Goal: Browse casually

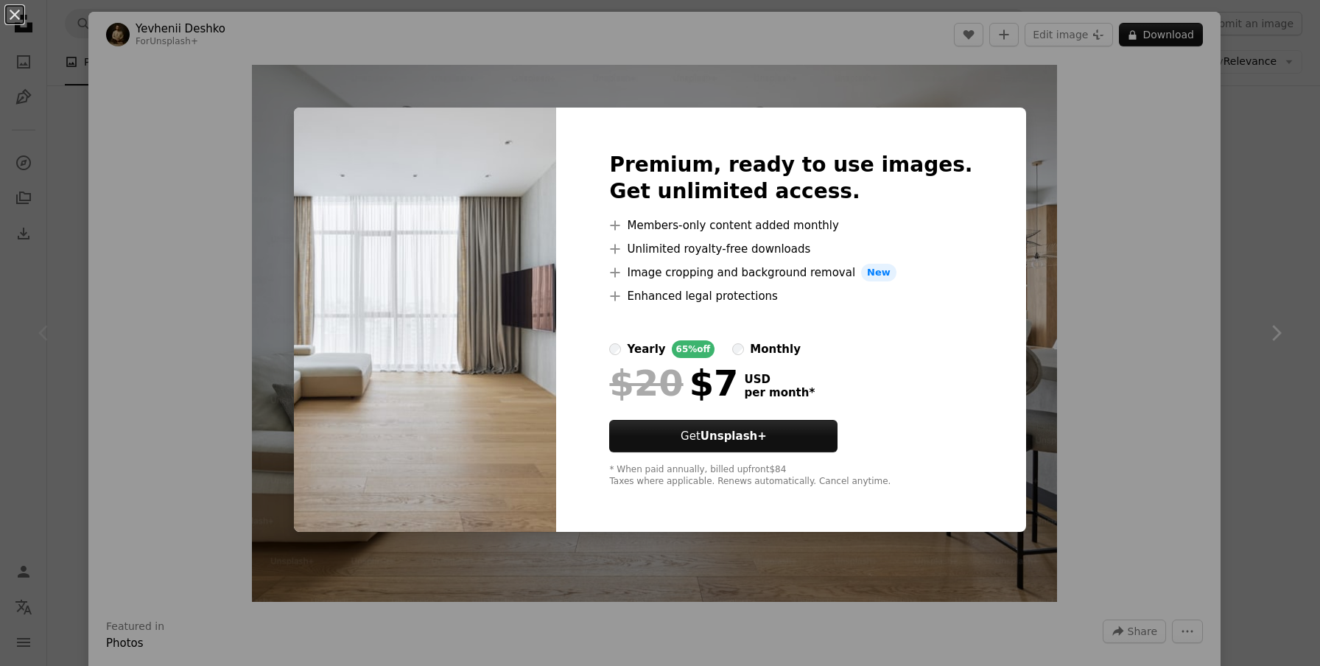
click at [1168, 292] on div "An X shape Premium, ready to use images. Get unlimited access. A plus sign Memb…" at bounding box center [660, 333] width 1320 height 666
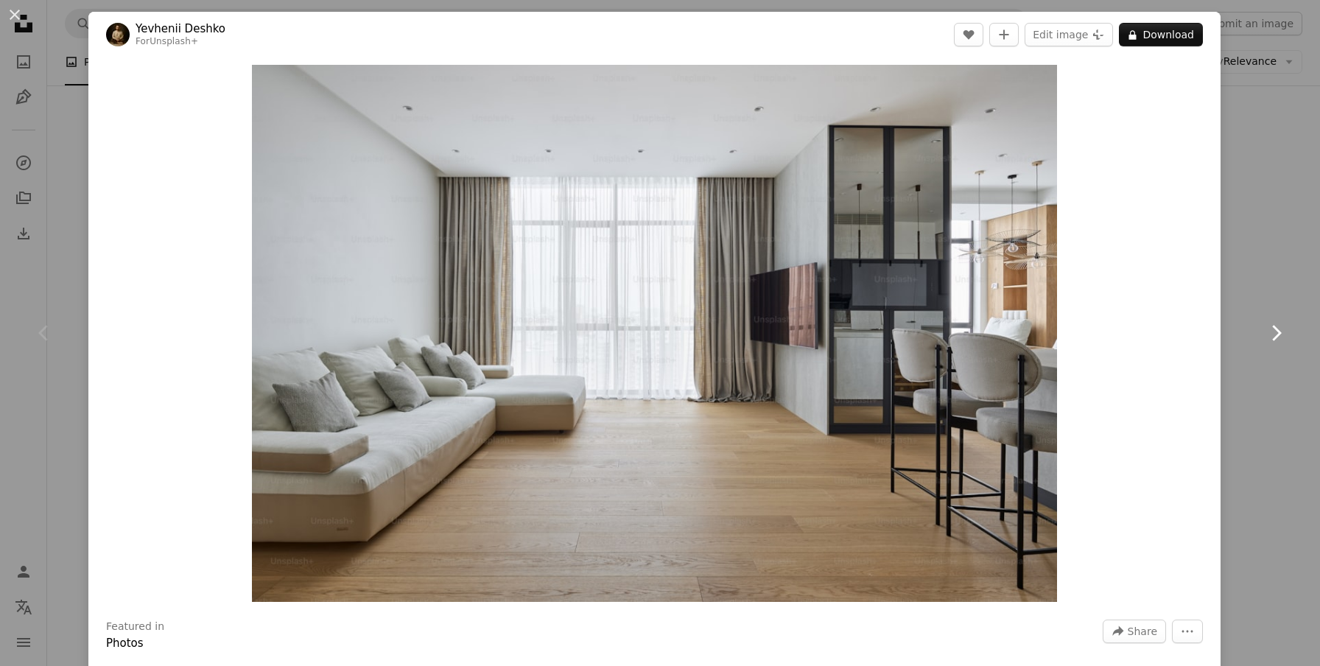
click at [1299, 278] on link "Chevron right" at bounding box center [1276, 332] width 88 height 141
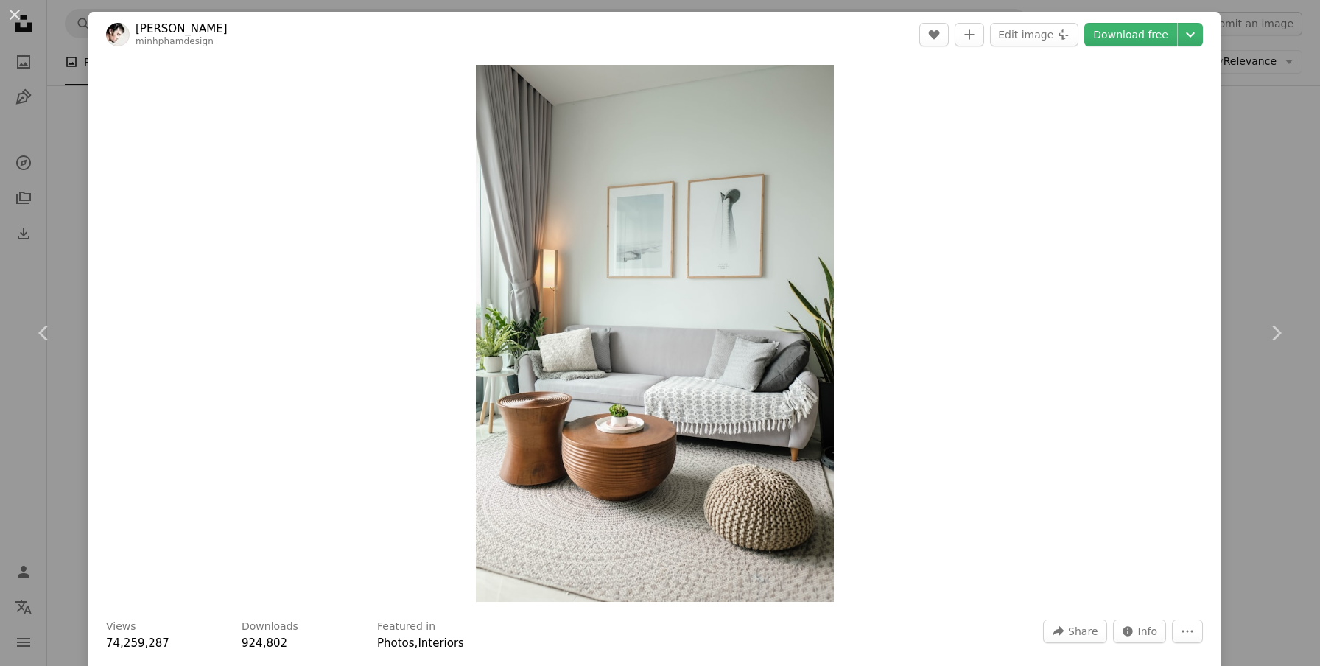
click at [1261, 229] on div "An X shape Chevron left Chevron right [PERSON_NAME] minhphamdesign A heart A pl…" at bounding box center [660, 333] width 1320 height 666
